Goal: Task Accomplishment & Management: Manage account settings

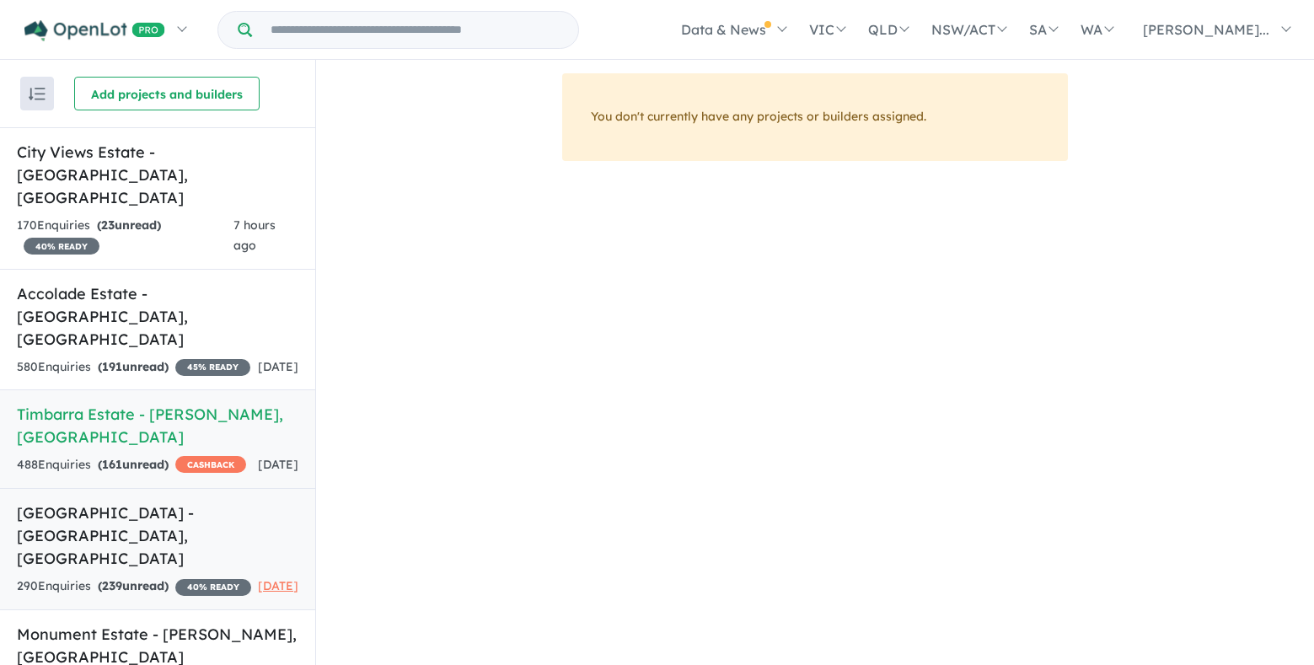
scroll to position [3, 0]
drag, startPoint x: 135, startPoint y: 289, endPoint x: 1254, endPoint y: 358, distance: 1121.0
click at [135, 357] on div "580 Enquir ies ( 191 unread) 45 % READY" at bounding box center [134, 367] width 234 height 20
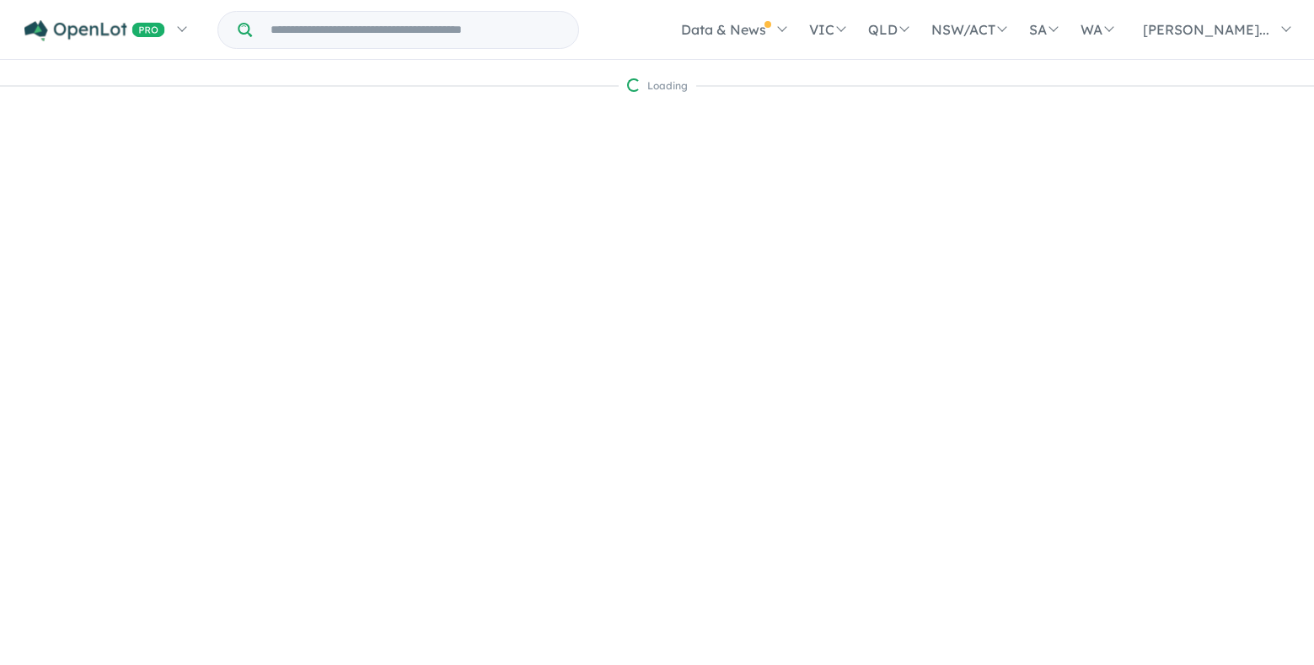
scroll to position [16, 0]
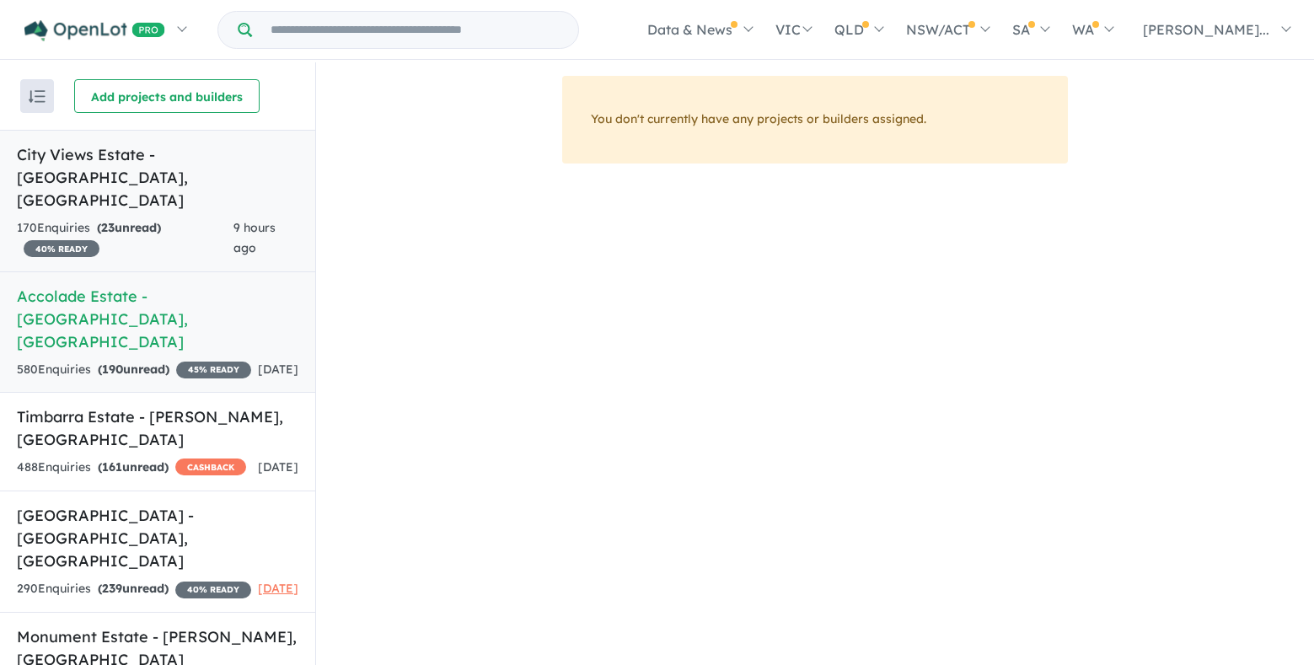
click at [171, 160] on h5 "City Views Estate - Wollert , VIC" at bounding box center [158, 177] width 282 height 68
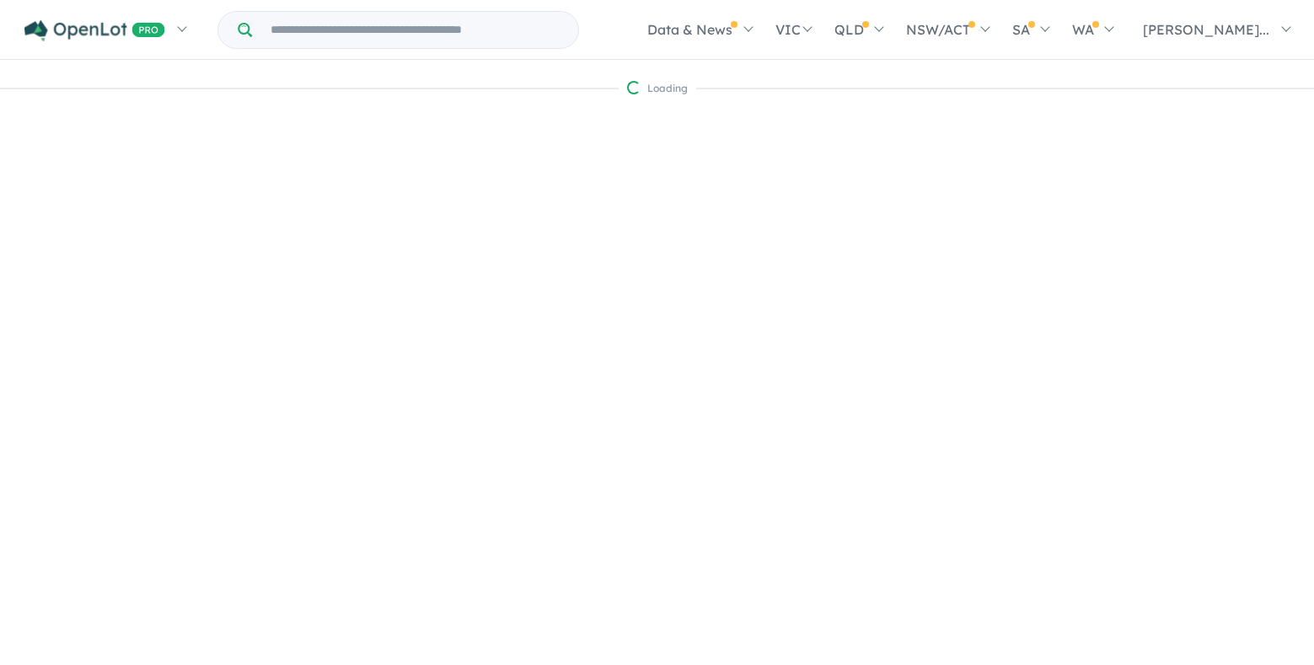
click at [180, 270] on div "Recent enquiries first Most unread enquiries first Most enquiries first By name…" at bounding box center [657, 378] width 1314 height 605
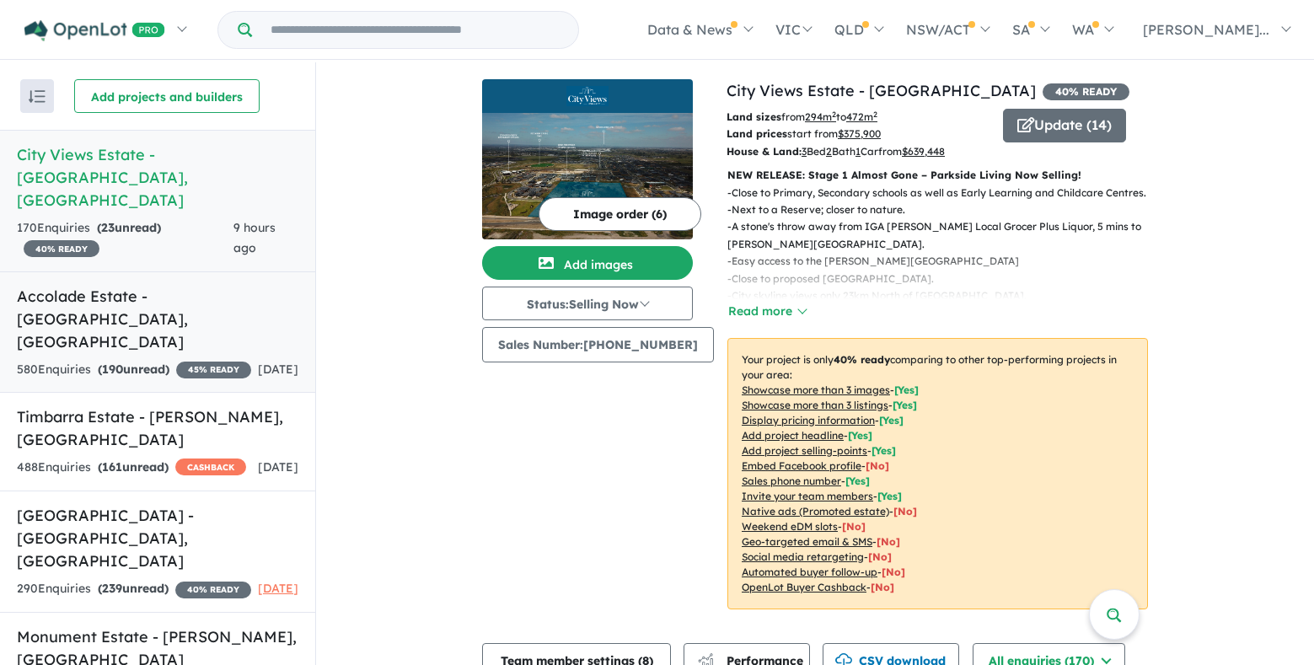
click at [157, 360] on div "580 Enquir ies ( 190 unread) 45 % READY" at bounding box center [134, 370] width 234 height 20
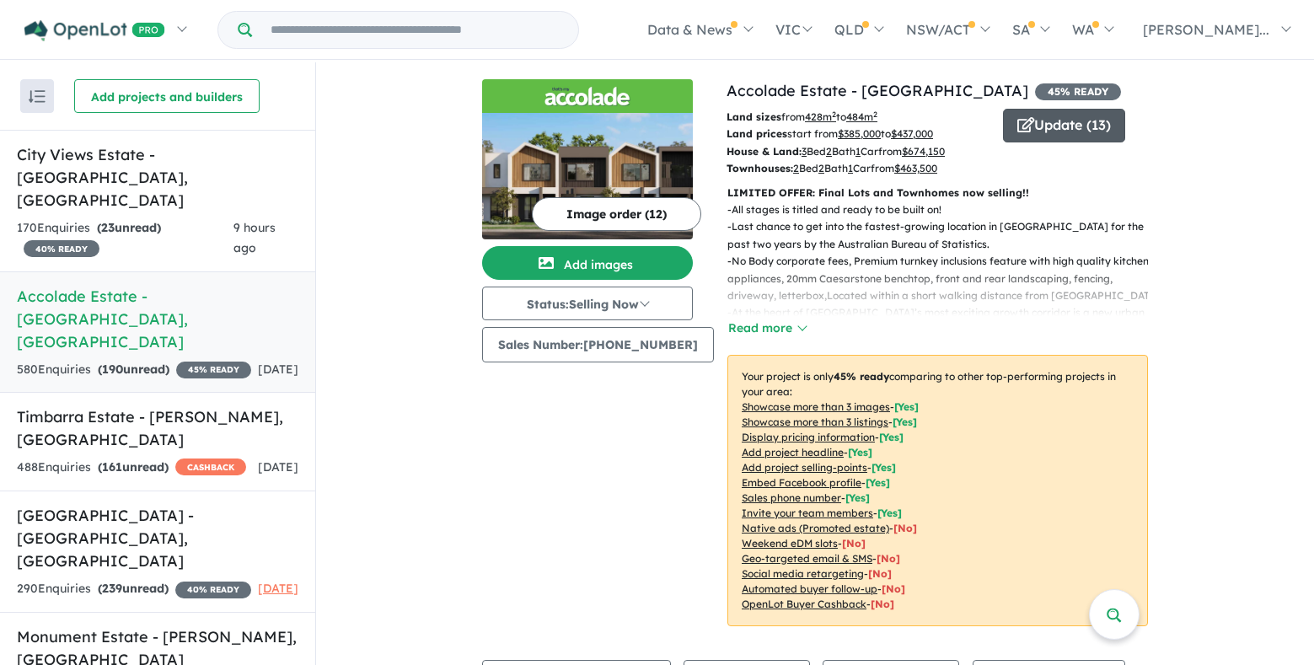
click at [1064, 131] on button "Update ( 13 )" at bounding box center [1064, 126] width 122 height 34
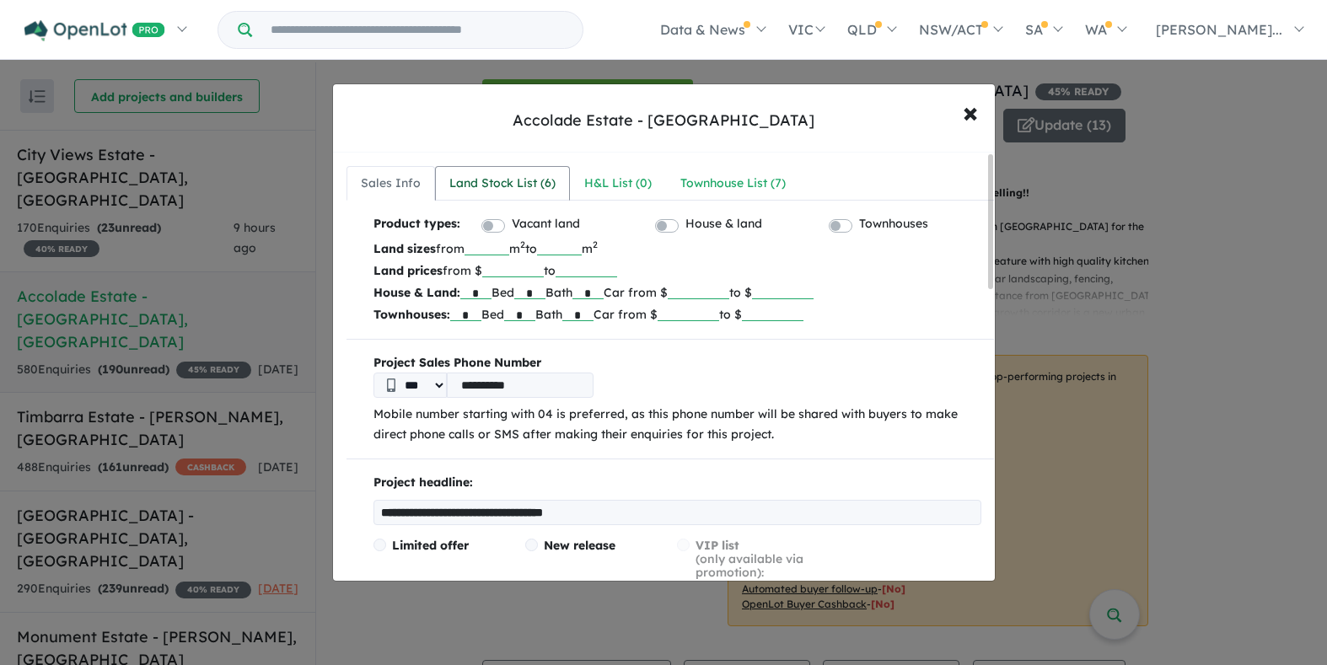
click at [502, 175] on div "Land Stock List ( 6 )" at bounding box center [502, 184] width 106 height 20
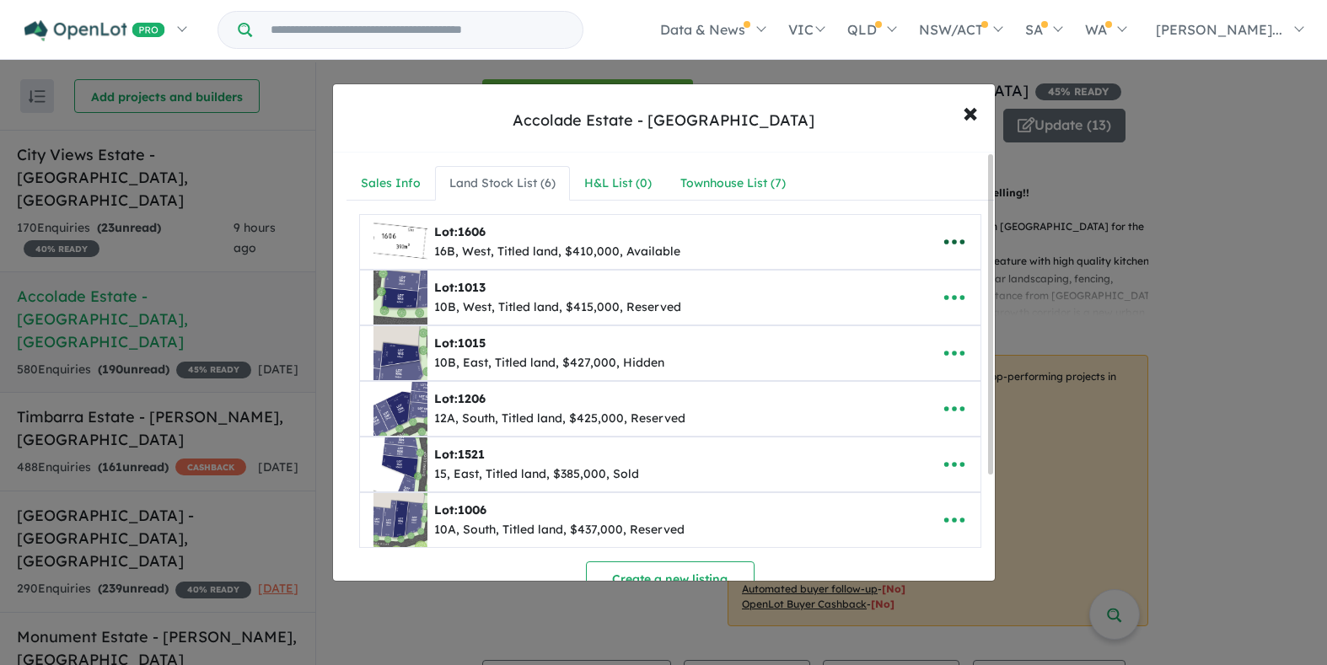
click at [951, 243] on icon "button" at bounding box center [954, 241] width 25 height 25
click at [911, 276] on link "Edit" at bounding box center [917, 283] width 125 height 39
select select "****"
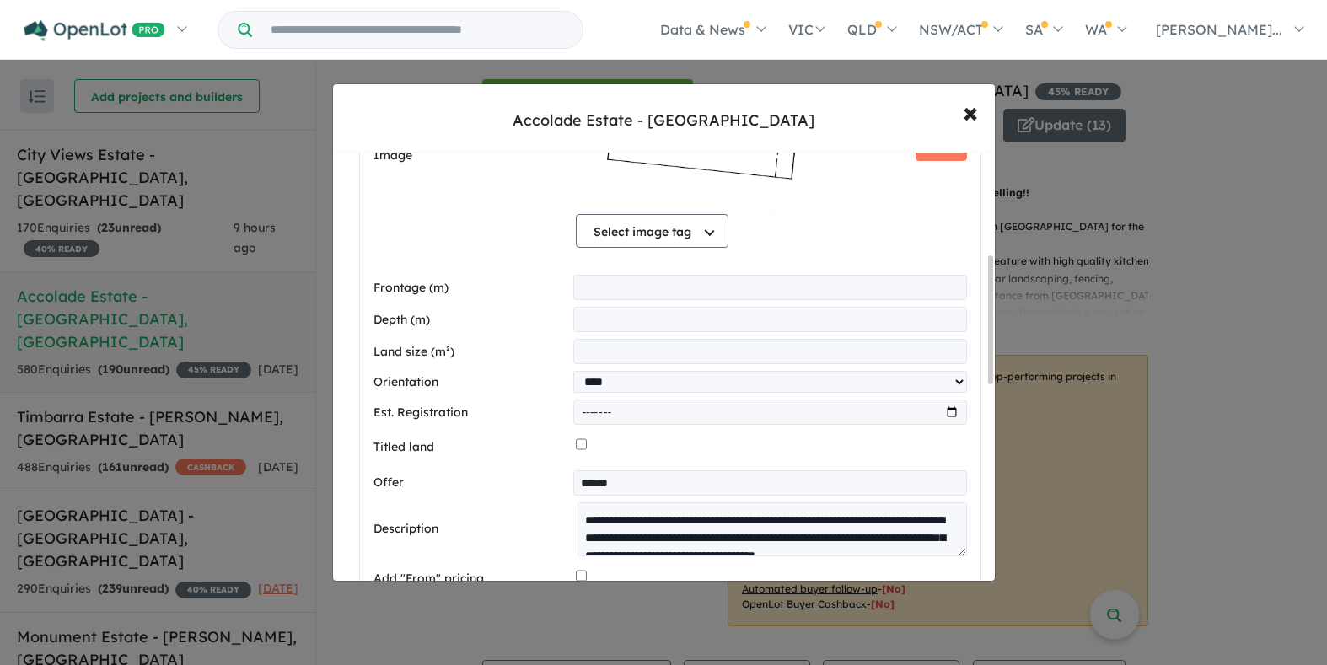
scroll to position [759, 0]
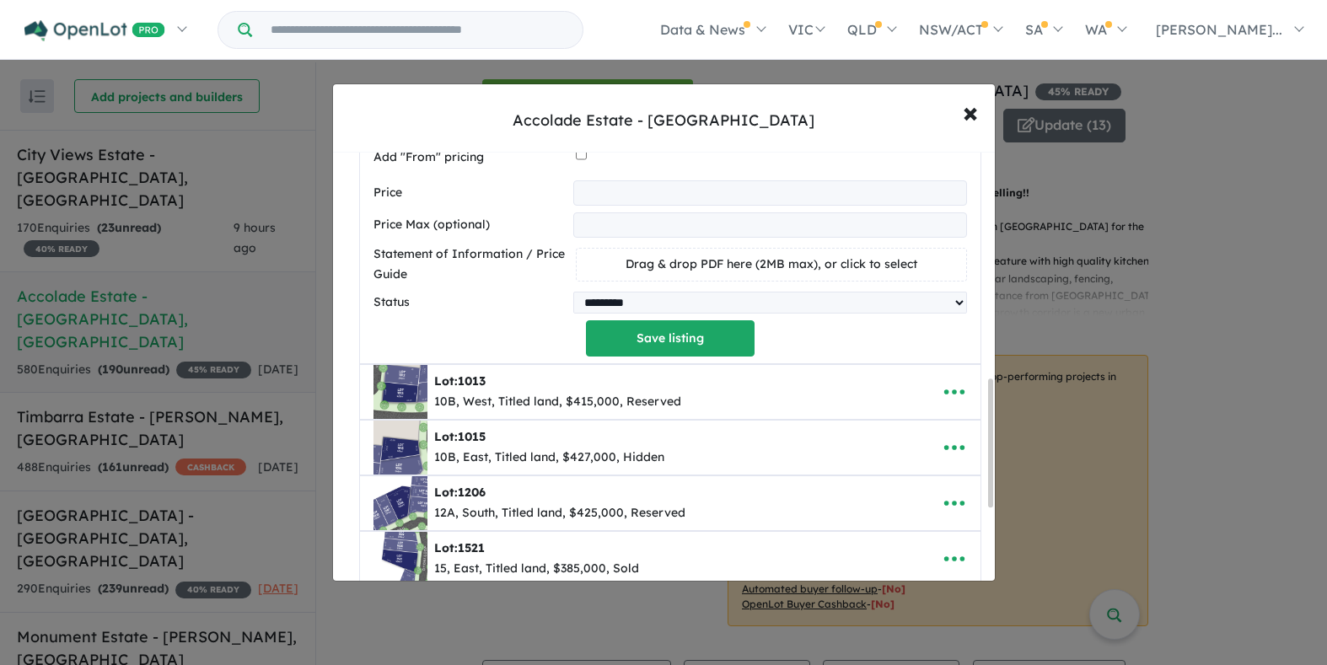
drag, startPoint x: 684, startPoint y: 193, endPoint x: 90, endPoint y: 132, distance: 596.8
click at [98, 132] on div "**********" at bounding box center [663, 332] width 1327 height 665
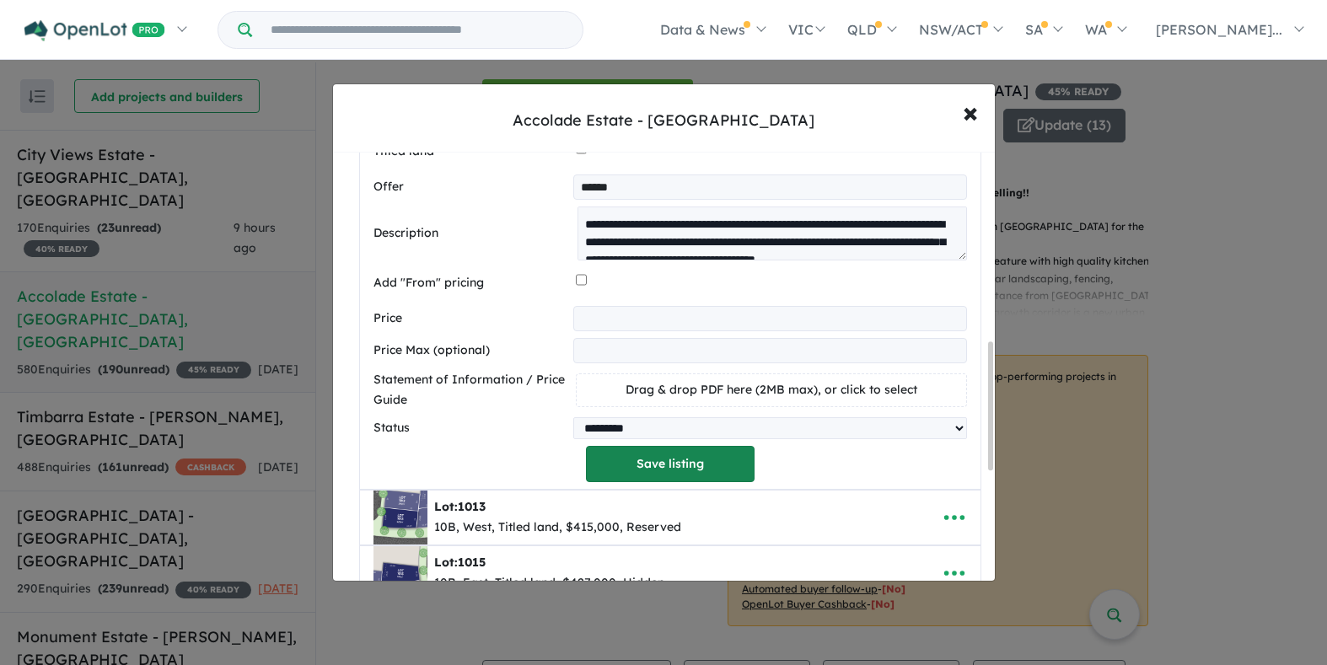
type input "******"
click at [707, 467] on button "Save listing" at bounding box center [670, 464] width 169 height 36
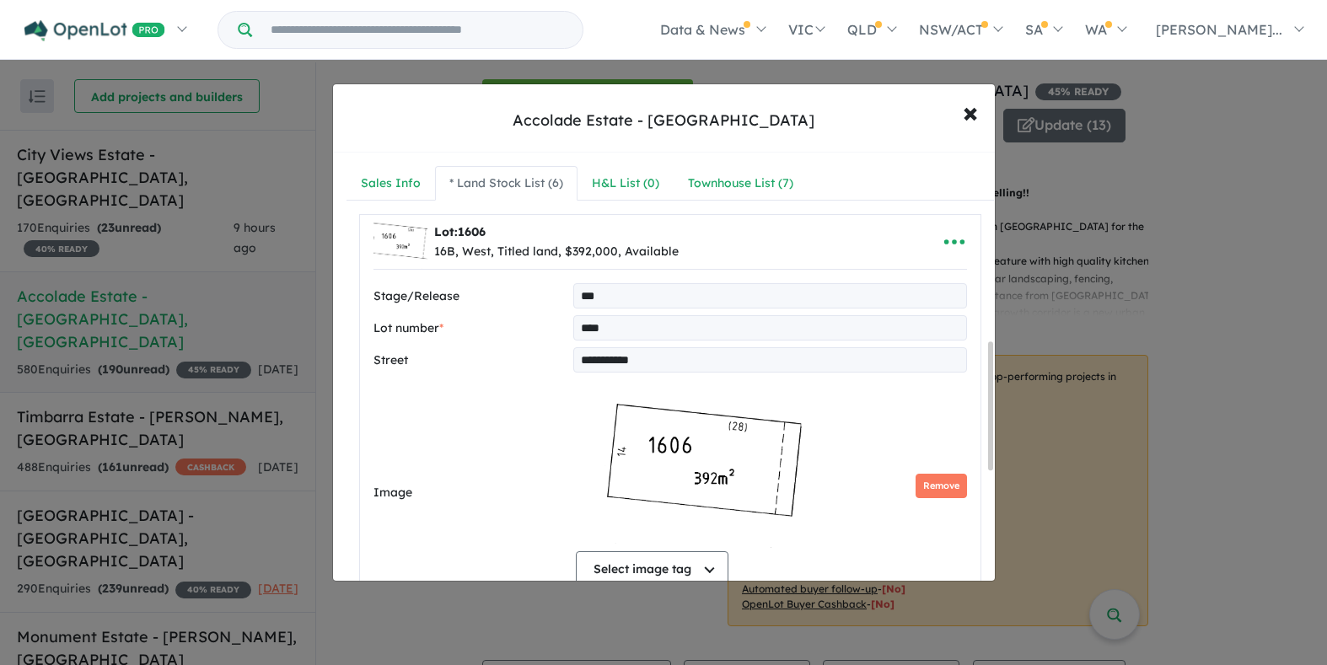
select select "****"
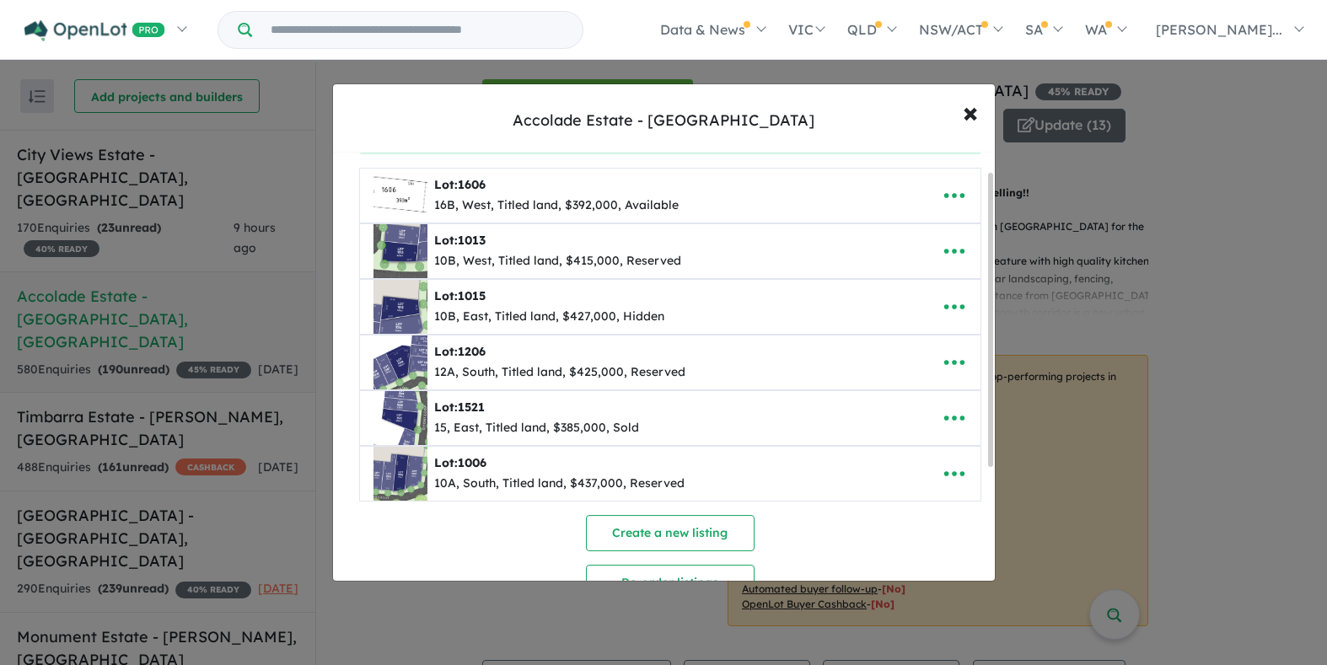
scroll to position [28, 0]
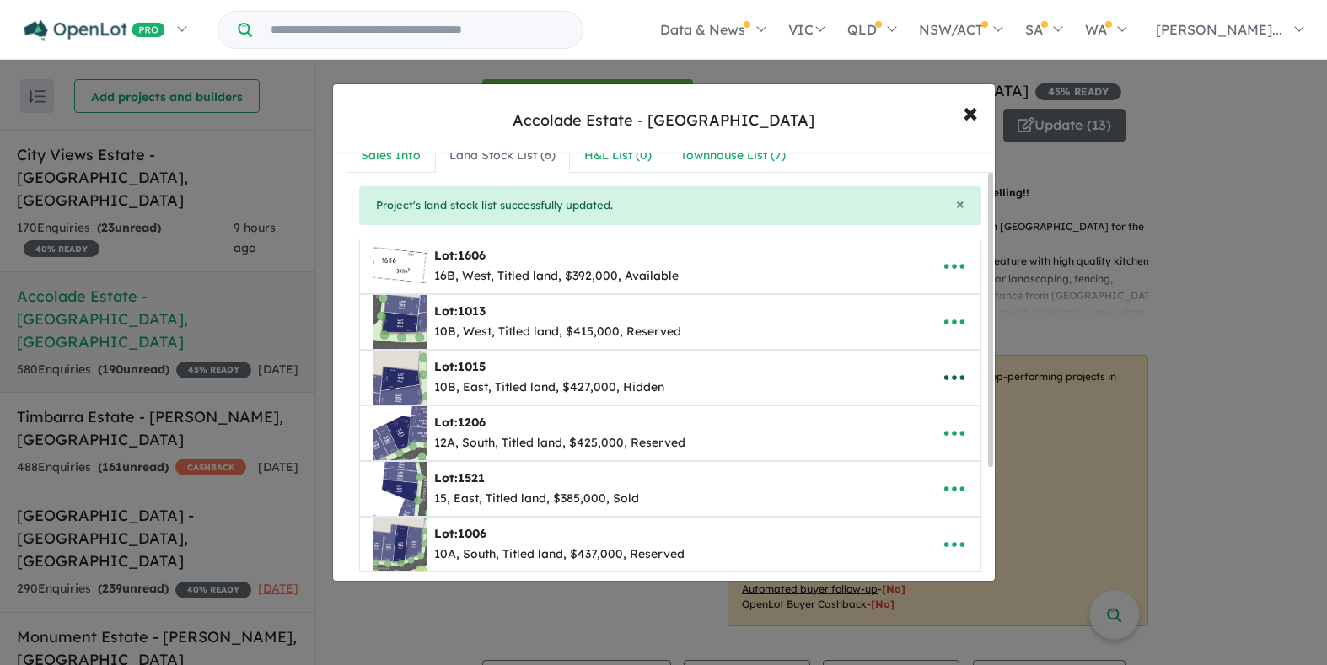
click at [946, 379] on icon "button" at bounding box center [953, 377] width 20 height 5
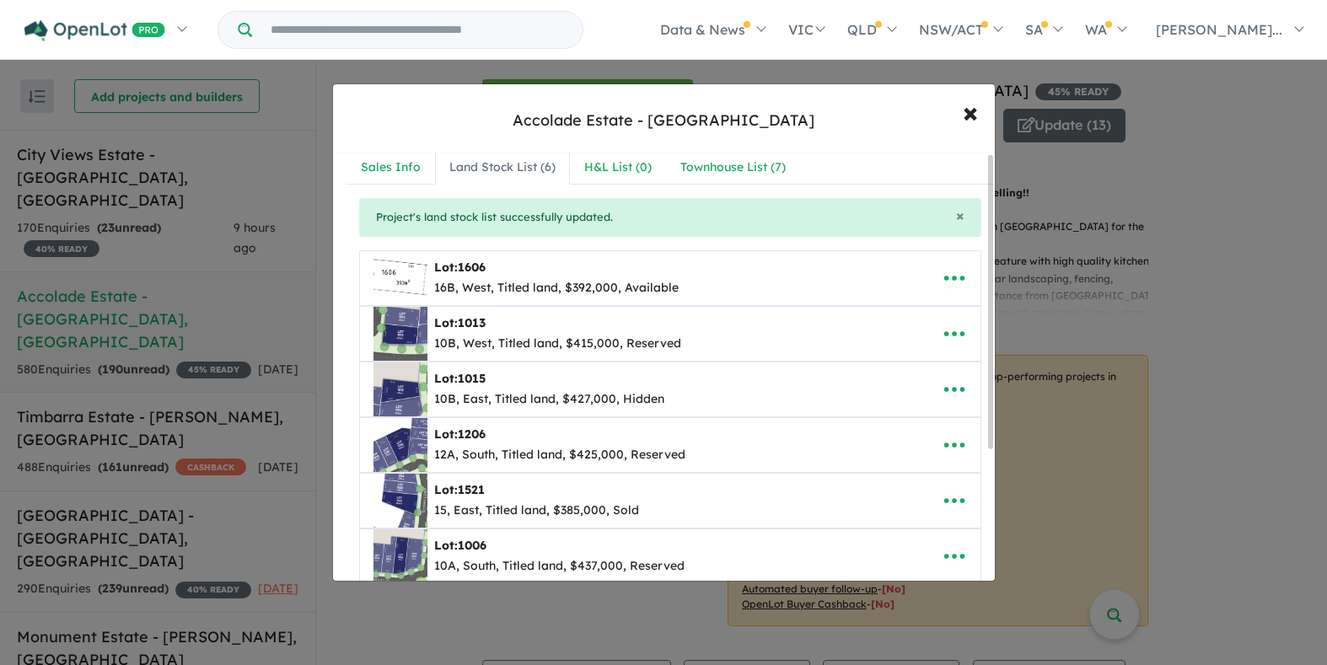
scroll to position [0, 0]
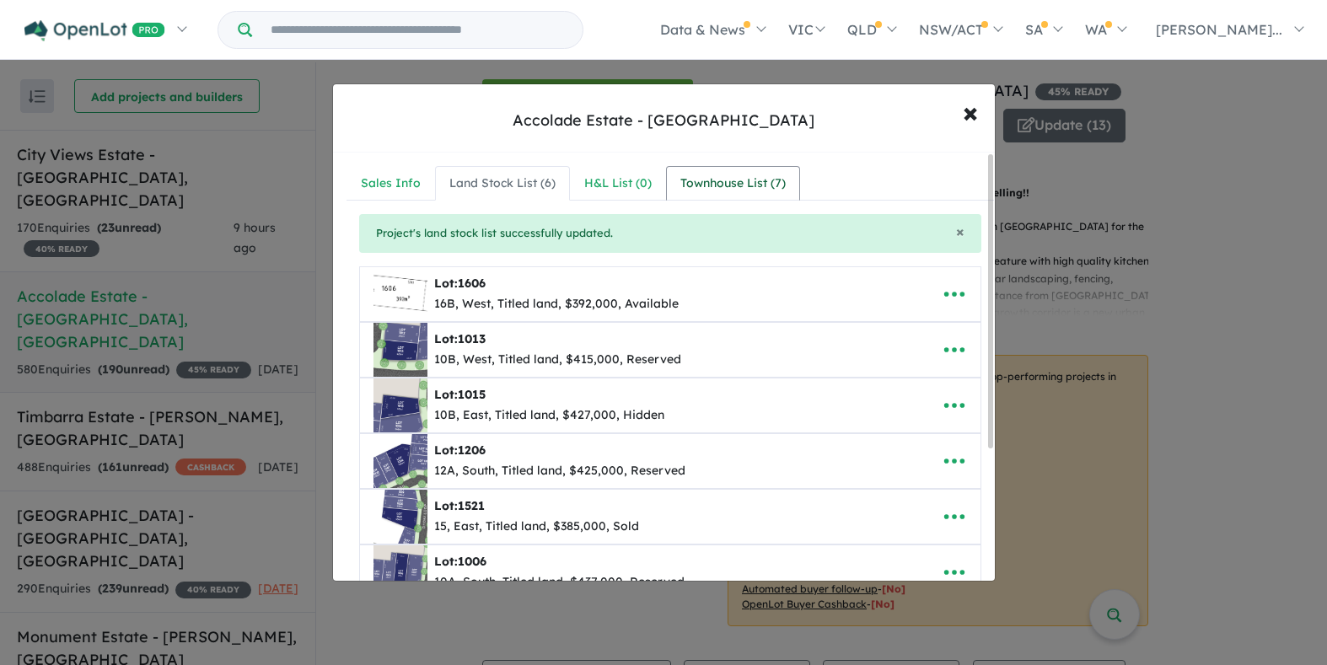
click at [761, 175] on div "Townhouse List ( 7 )" at bounding box center [732, 184] width 105 height 20
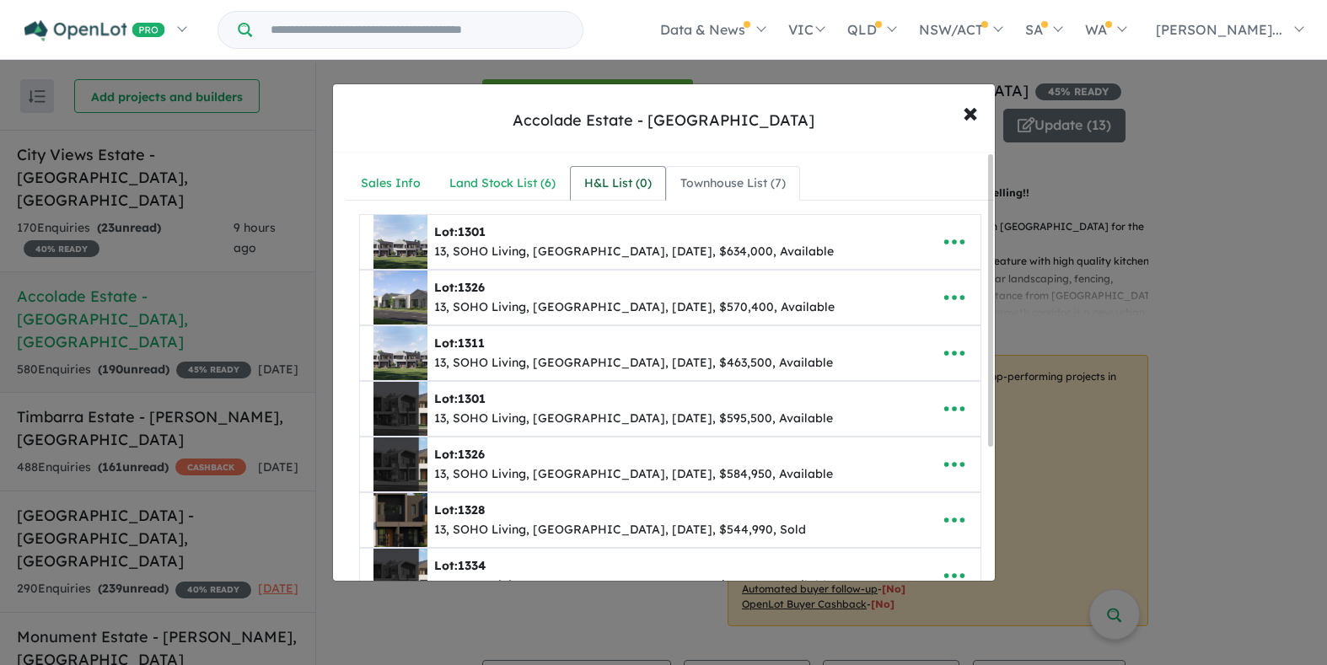
click at [611, 185] on div "H&L List ( 0 )" at bounding box center [617, 184] width 67 height 20
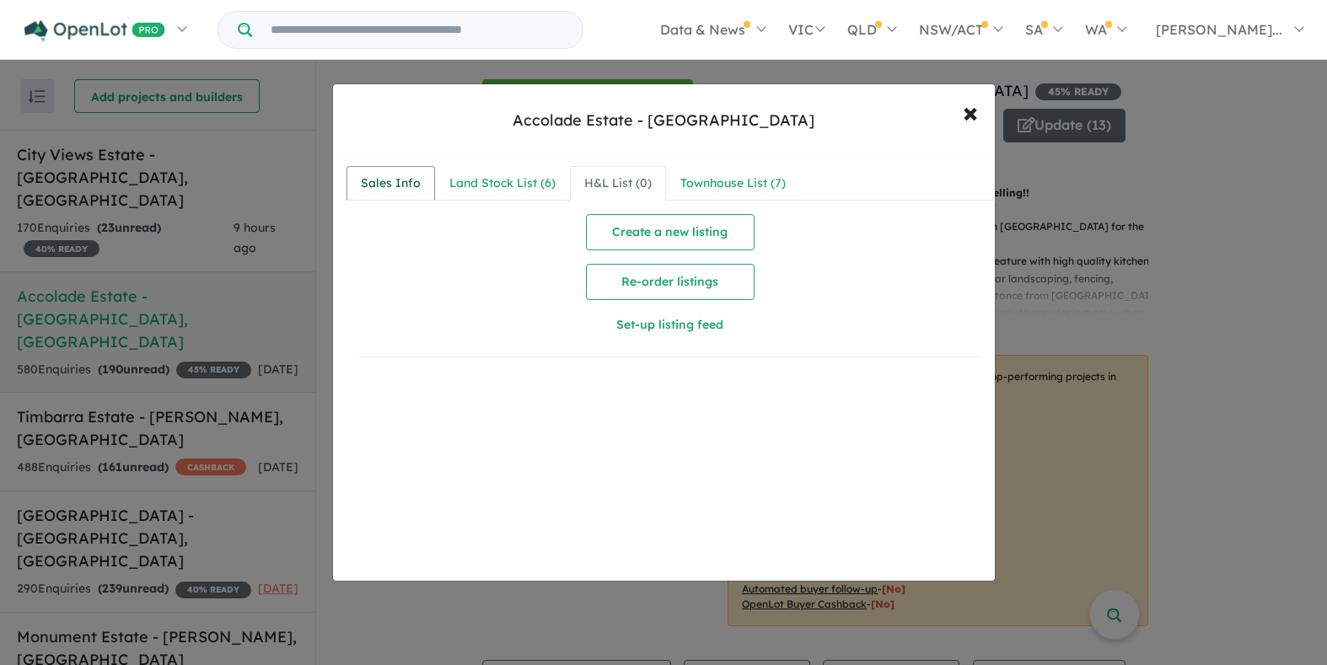
click at [382, 166] on link "Sales Info" at bounding box center [391, 183] width 89 height 35
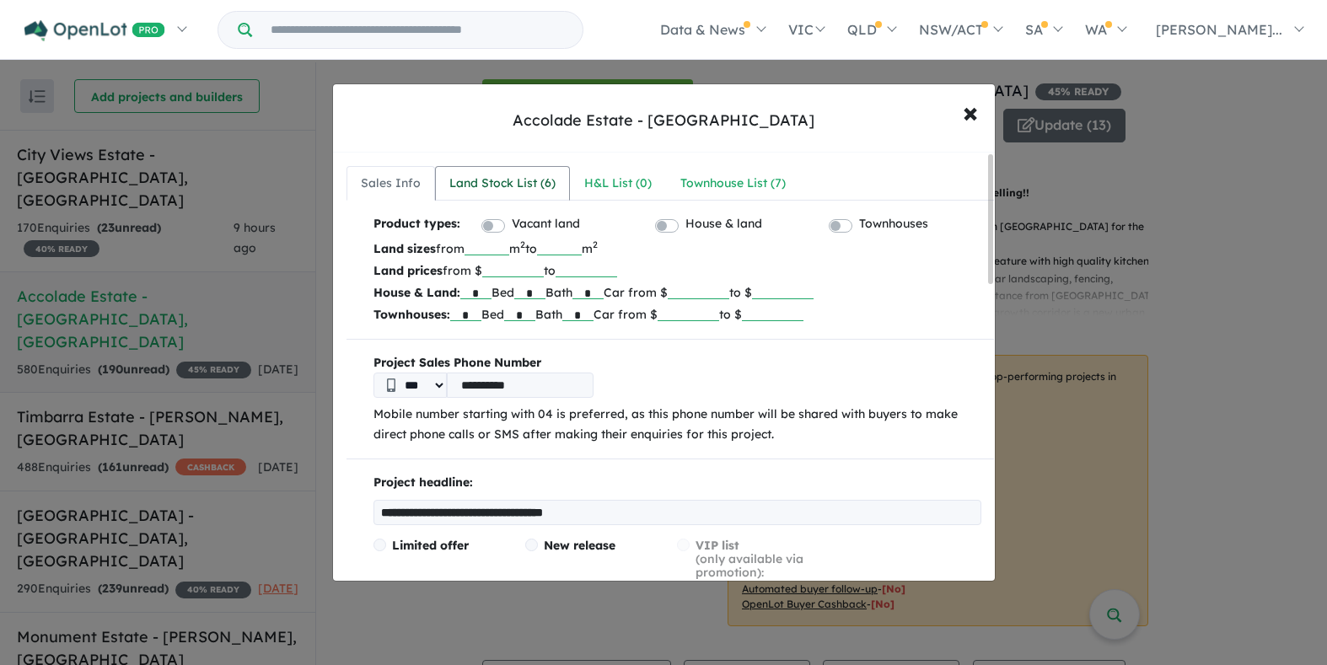
click at [483, 170] on link "Land Stock List ( 6 )" at bounding box center [502, 183] width 135 height 35
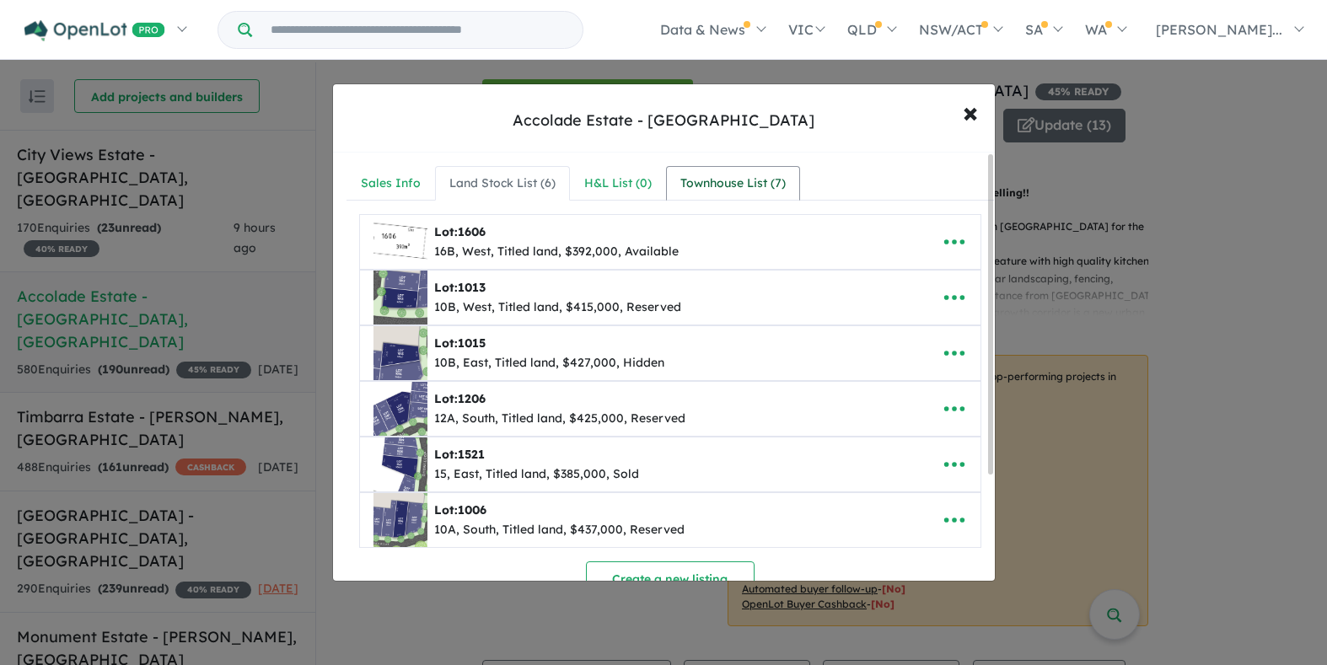
click at [736, 177] on div "Townhouse List ( 7 )" at bounding box center [732, 184] width 105 height 20
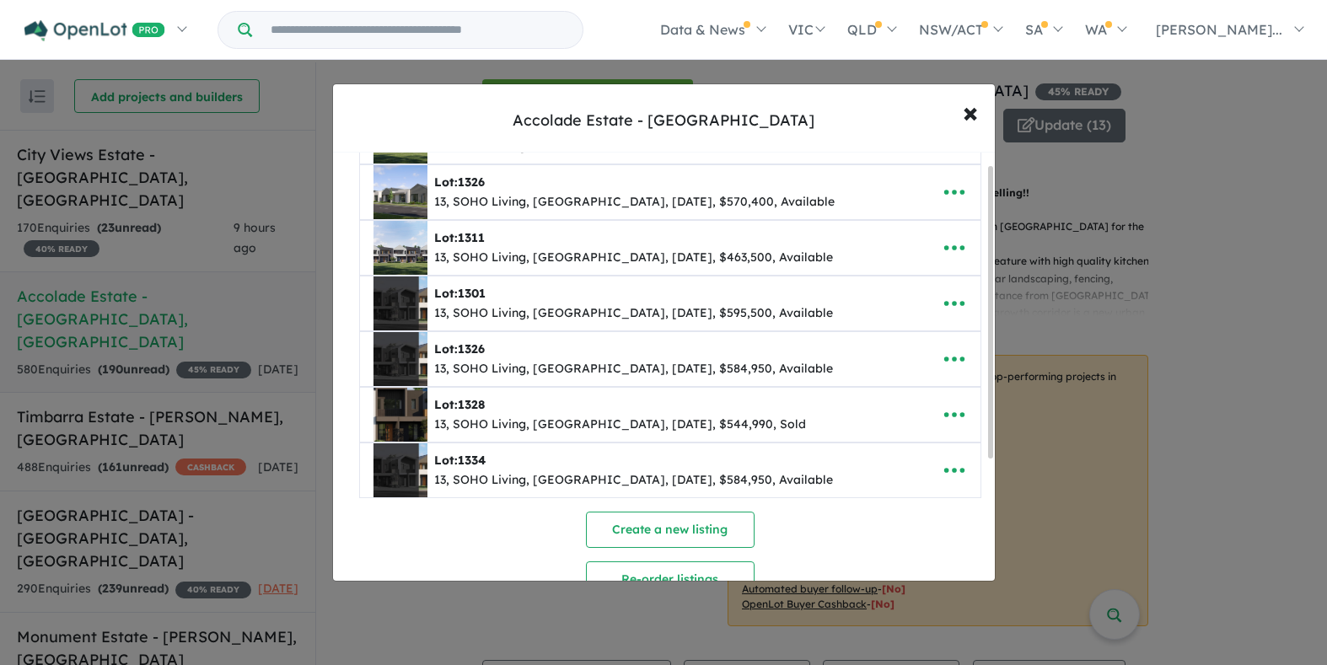
scroll to position [200, 0]
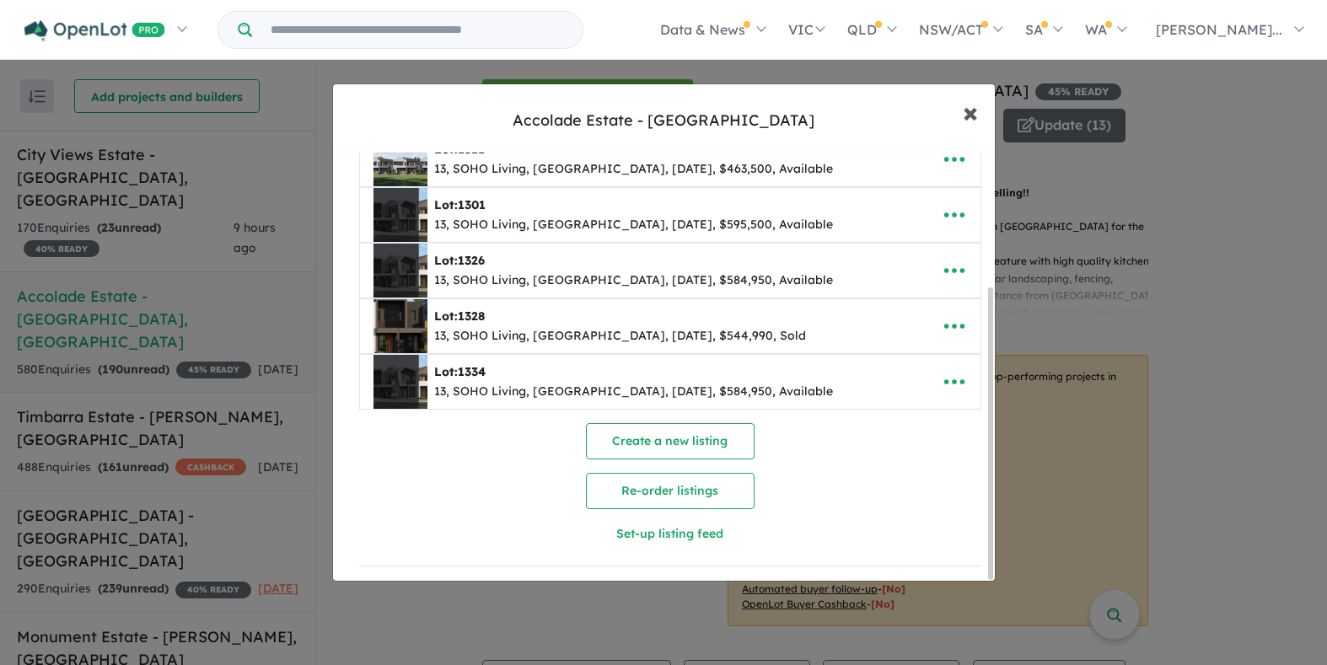
click at [976, 114] on span "×" at bounding box center [970, 112] width 15 height 36
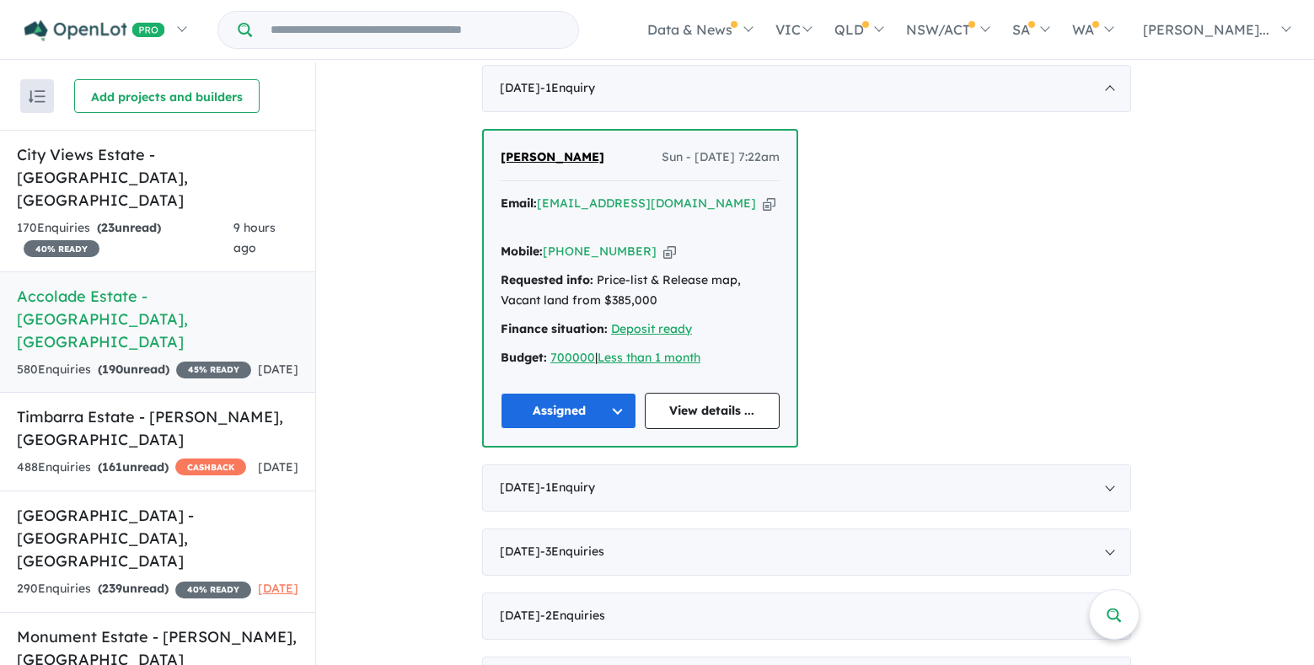
scroll to position [753, 0]
